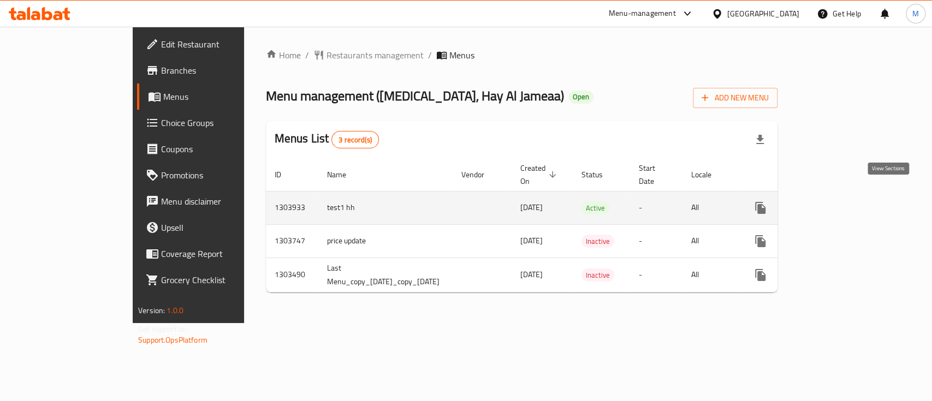
click at [852, 195] on link "enhanced table" at bounding box center [839, 208] width 26 height 26
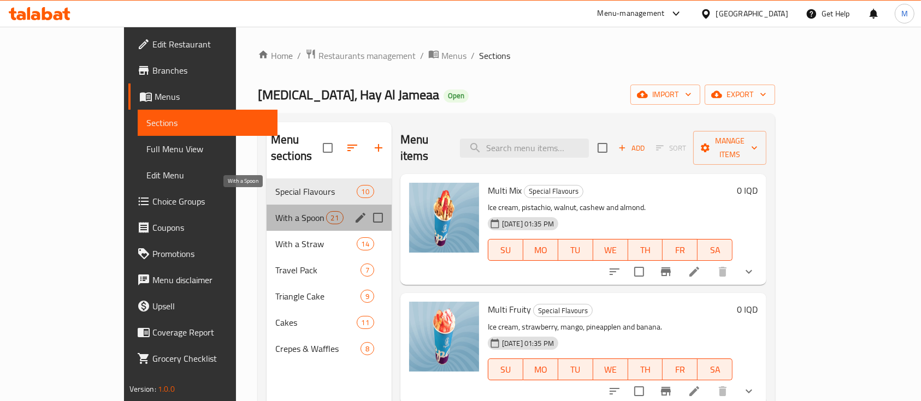
click at [275, 211] on span "With a Spoon" at bounding box center [300, 217] width 51 height 13
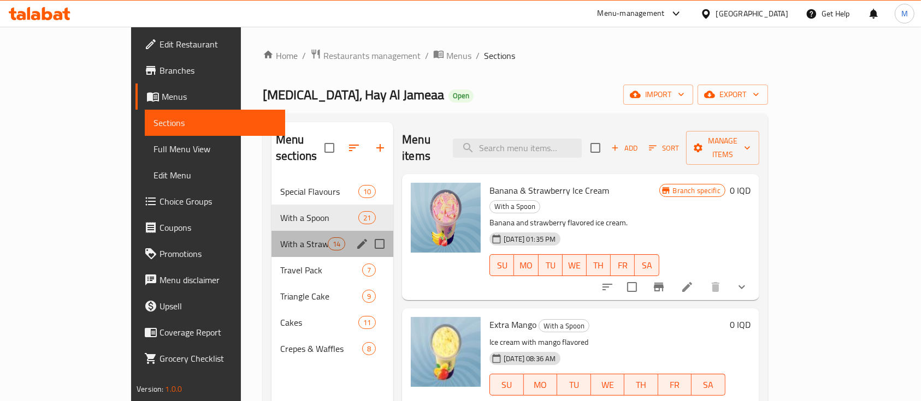
click at [271, 235] on div "With a Straw 14" at bounding box center [332, 244] width 122 height 26
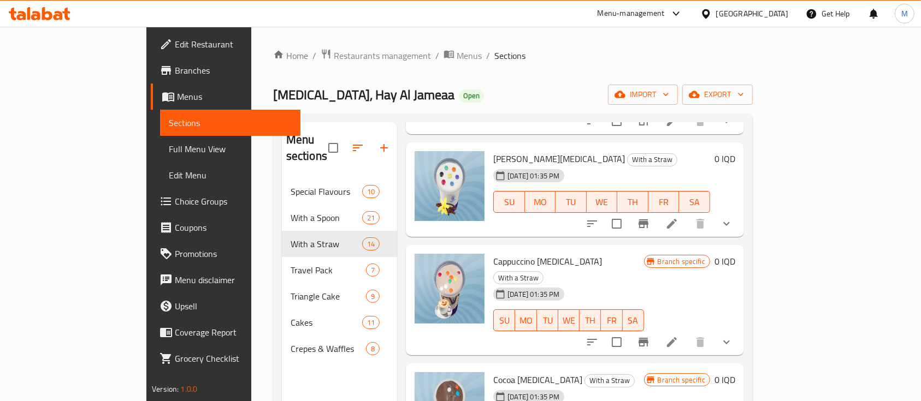
scroll to position [356, 0]
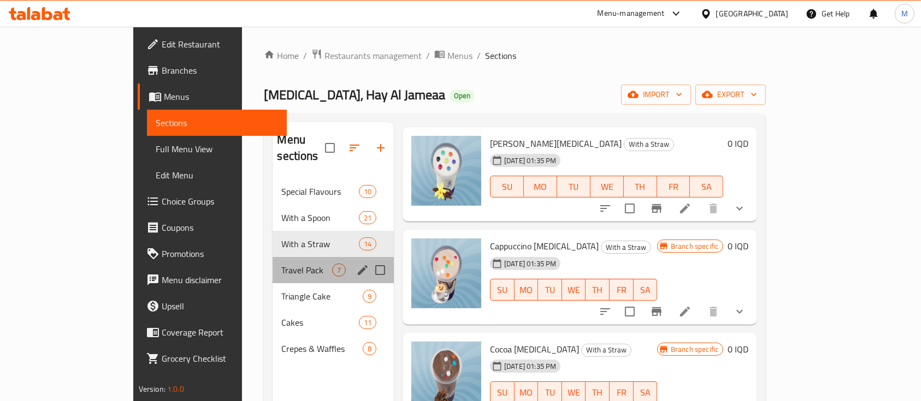
click at [272, 257] on div "Travel Pack 7" at bounding box center [332, 270] width 121 height 26
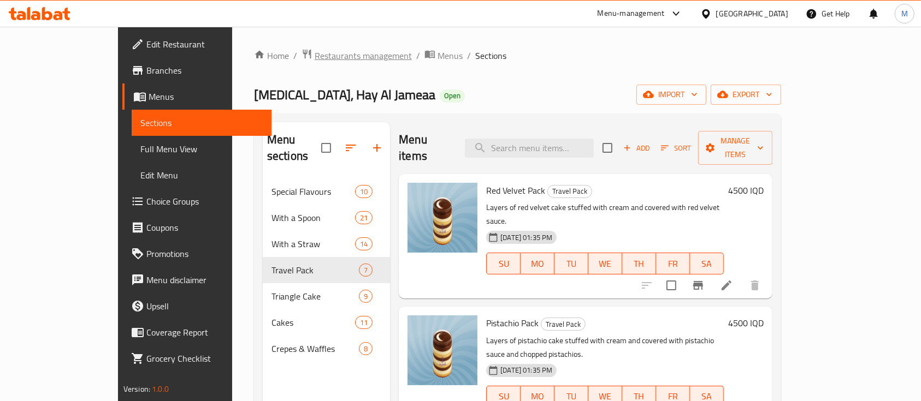
click at [314, 55] on span "Restaurants management" at bounding box center [362, 55] width 97 height 13
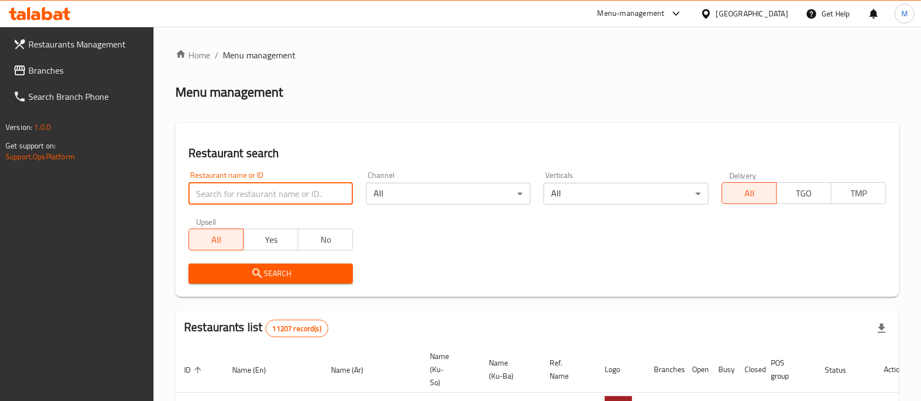
click at [318, 187] on input "search" at bounding box center [270, 194] width 164 height 22
